Goal: Check status: Check status

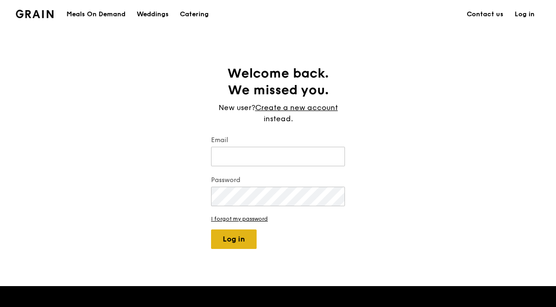
type input "[EMAIL_ADDRESS][DOMAIN_NAME]"
click at [231, 235] on button "Log in" at bounding box center [234, 240] width 46 height 20
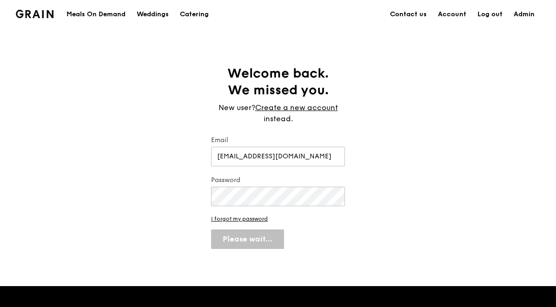
select select "100"
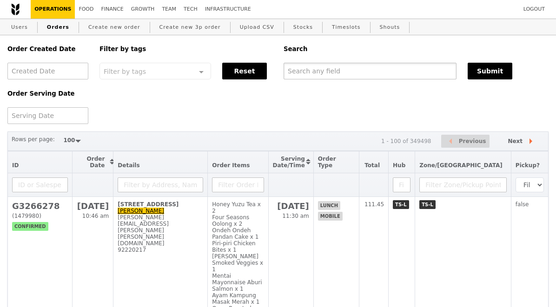
click at [329, 73] on input "text" at bounding box center [369, 71] width 173 height 17
paste input "G3271093"
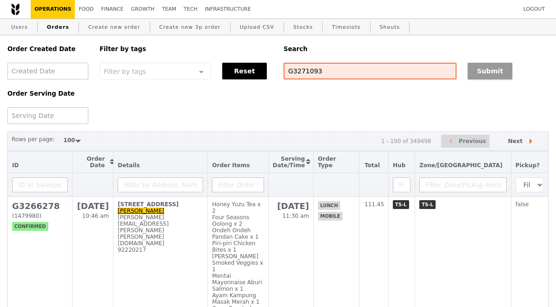
click at [484, 66] on button "Submit" at bounding box center [489, 71] width 45 height 17
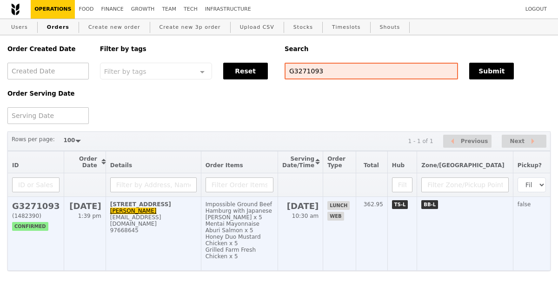
click at [47, 207] on h2 "G3271093" at bounding box center [35, 206] width 47 height 10
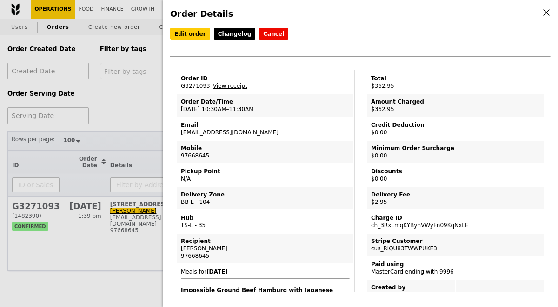
click at [134, 107] on div "Order Details Edit order Changelog Cancel Order ID G3271093 – View receipt Orde…" at bounding box center [279, 153] width 558 height 307
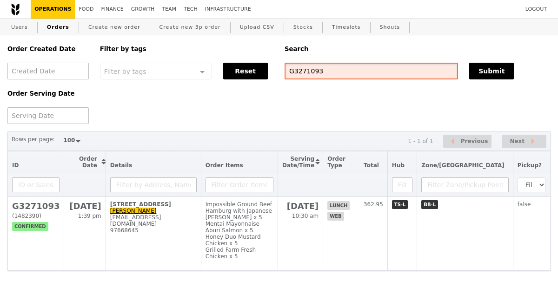
click at [305, 78] on input "G3271093" at bounding box center [370, 71] width 173 height 17
click at [305, 77] on input "G3271093" at bounding box center [370, 71] width 173 height 17
paste input "2634"
type input "G3272634"
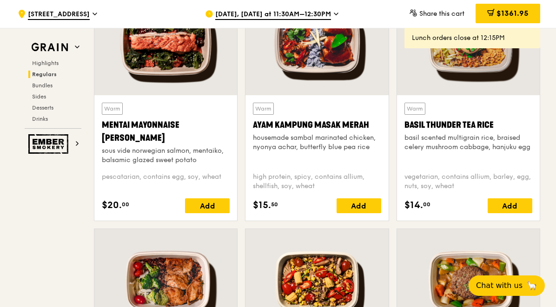
scroll to position [867, 0]
